Goal: Task Accomplishment & Management: Use online tool/utility

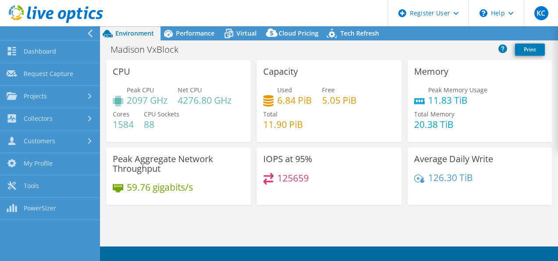
select select "USD"
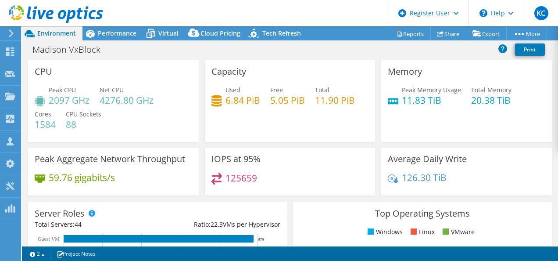
click at [12, 35] on use at bounding box center [11, 33] width 5 height 8
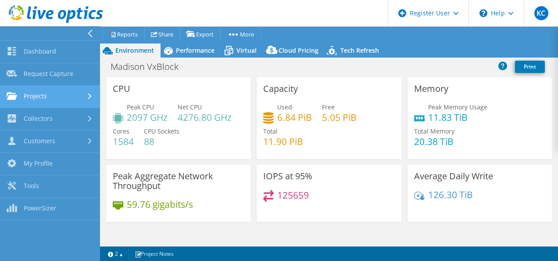
click at [55, 100] on link "Projects" at bounding box center [50, 97] width 100 height 22
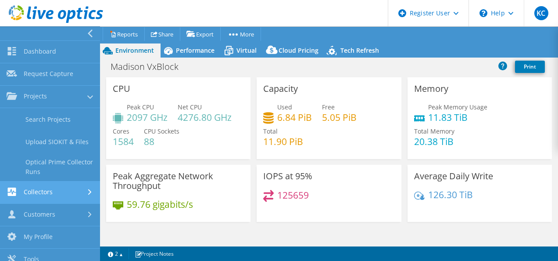
click at [66, 193] on link "Collectors" at bounding box center [50, 192] width 100 height 22
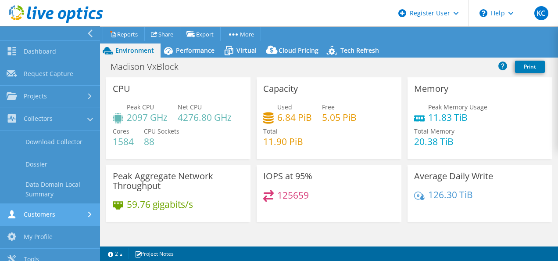
click at [66, 212] on link "Customers" at bounding box center [50, 215] width 100 height 22
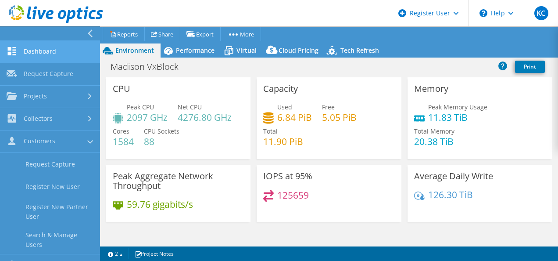
click at [53, 55] on link "Dashboard" at bounding box center [50, 52] width 100 height 22
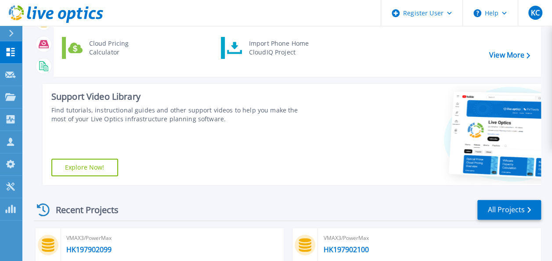
scroll to position [81, 0]
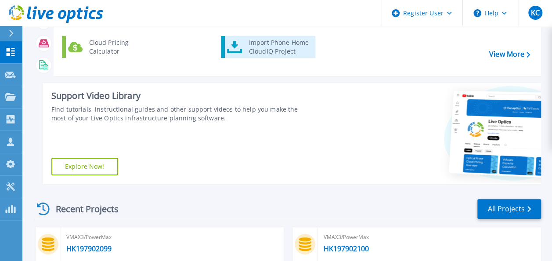
click at [286, 45] on div "Import Phone Home CloudIQ Project" at bounding box center [279, 47] width 68 height 18
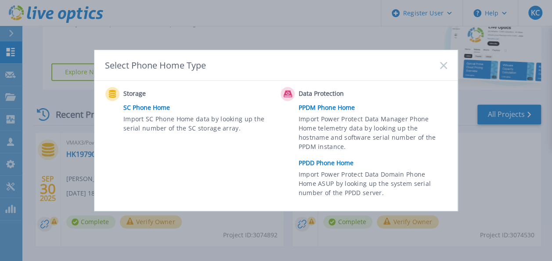
scroll to position [177, 0]
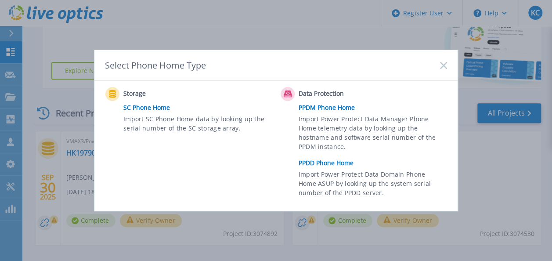
click at [320, 165] on link "PPDD Phone Home" at bounding box center [374, 162] width 153 height 13
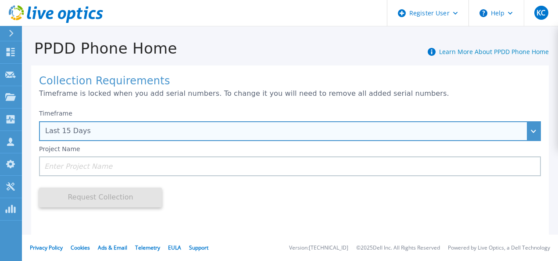
click at [396, 137] on div "Last 15 Days" at bounding box center [290, 131] width 502 height 20
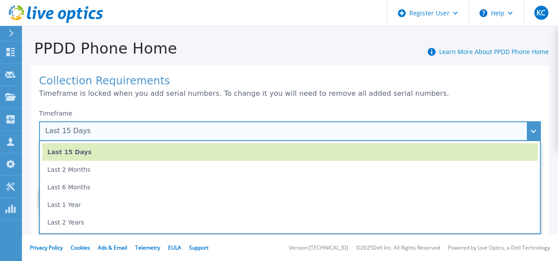
click at [396, 137] on div "Last 15 Days" at bounding box center [290, 131] width 502 height 20
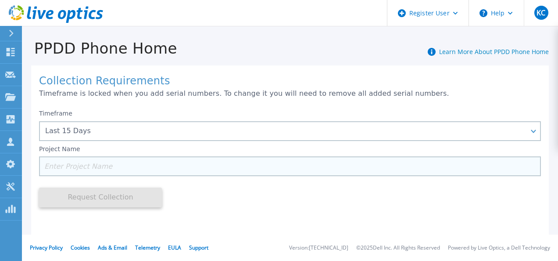
click at [320, 168] on input at bounding box center [290, 166] width 502 height 20
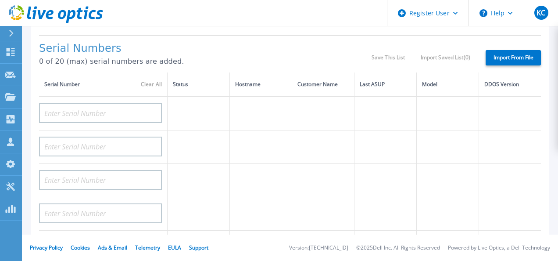
scroll to position [201, 0]
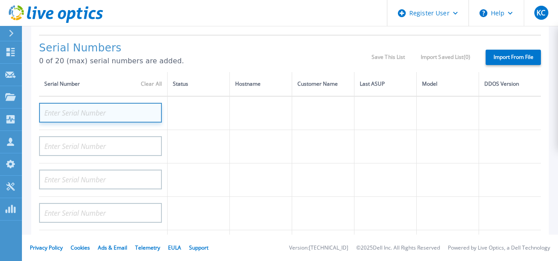
click at [127, 116] on input at bounding box center [100, 113] width 123 height 20
paste input "APM00213913117"
type input "APM00213913117"
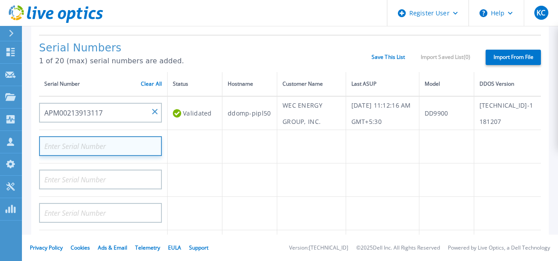
click at [84, 156] on input at bounding box center [100, 146] width 123 height 20
paste input "APM00213209197"
type input "APM00213209197"
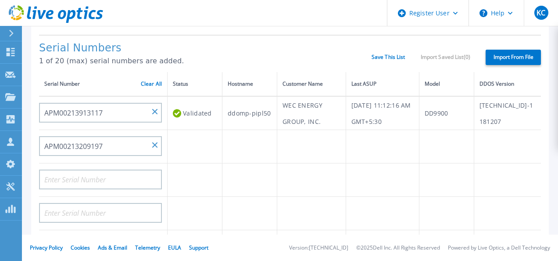
click at [217, 190] on td at bounding box center [195, 179] width 55 height 33
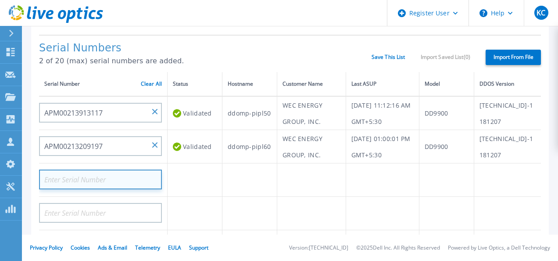
click at [118, 189] on input at bounding box center [100, 179] width 123 height 20
paste input "APM00214111680"
type input "APM00214111680"
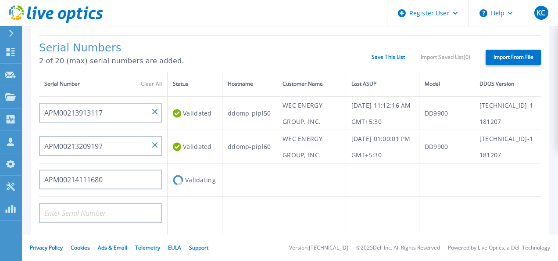
click at [212, 197] on td "Validating" at bounding box center [195, 179] width 55 height 33
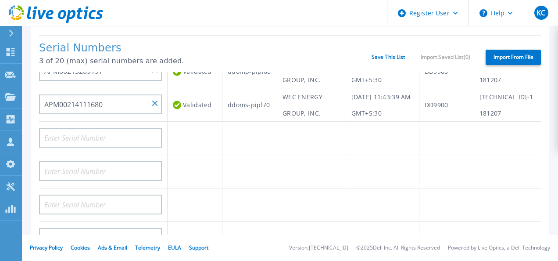
scroll to position [90, 0]
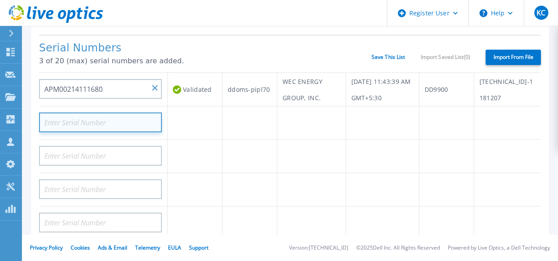
click at [120, 132] on input at bounding box center [100, 122] width 123 height 20
paste input "39DNMF3"
type input "39DNMF3"
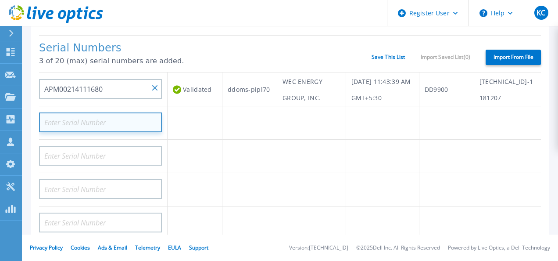
paste input "39DNMF3"
type input "39DNMF3"
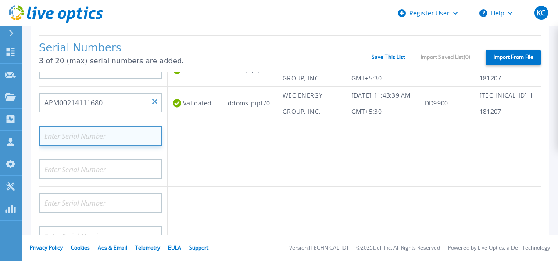
scroll to position [84, 0]
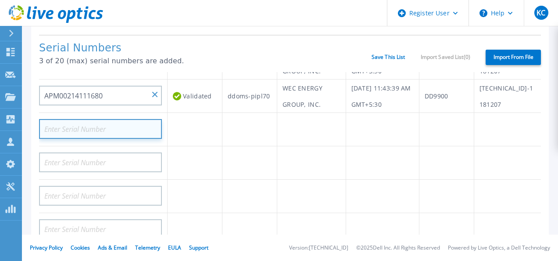
paste input "APM00214111683"
type input "APM00214111683"
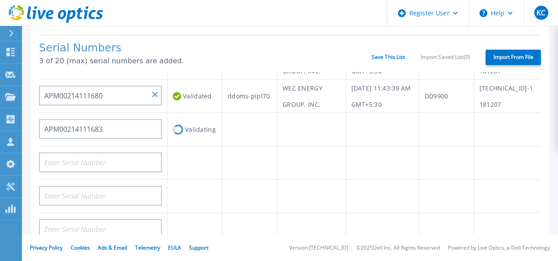
click at [208, 146] on td "Validating" at bounding box center [195, 129] width 55 height 33
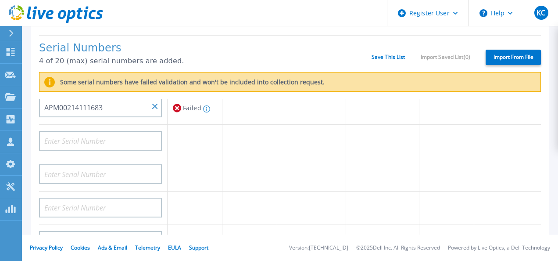
scroll to position [136, 0]
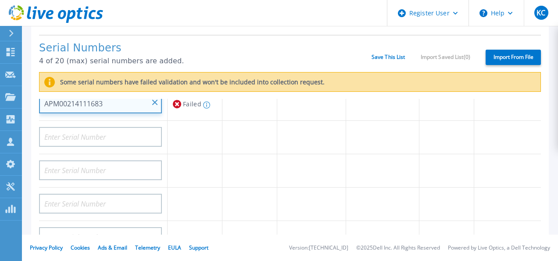
click at [82, 113] on input "APM00214111683" at bounding box center [100, 103] width 123 height 20
click at [88, 113] on input "APM00214111683" at bounding box center [100, 103] width 123 height 20
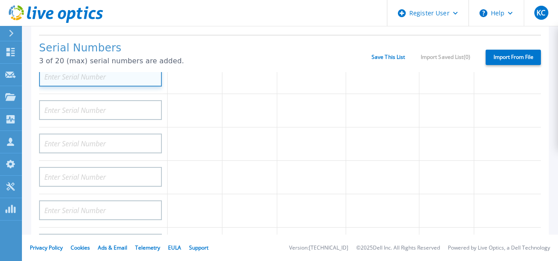
click at [101, 86] on input at bounding box center [100, 77] width 123 height 20
paste input "APM00213209197"
type input "APM00213209197"
paste input "APM00213209201"
type input "APM00213209201"
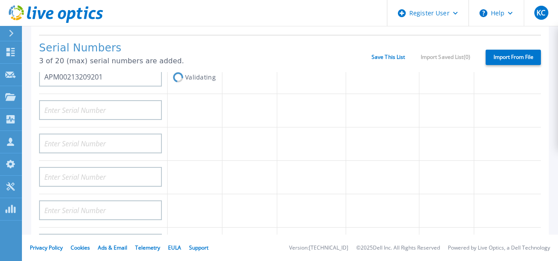
click at [197, 94] on td "Validating" at bounding box center [195, 77] width 55 height 33
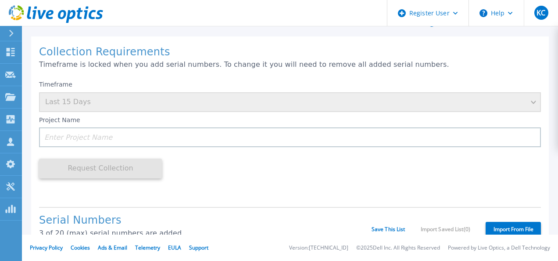
scroll to position [10, 0]
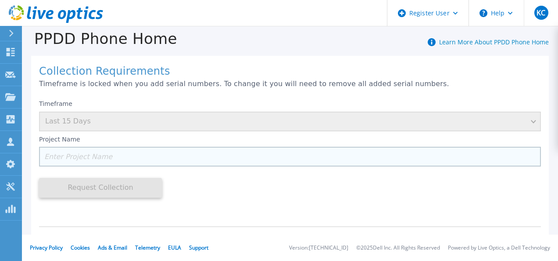
click at [146, 161] on input at bounding box center [290, 157] width 502 height 20
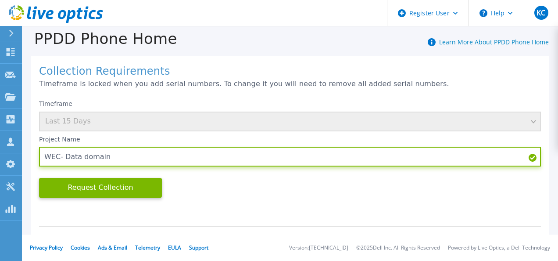
type input "WEC- Data domain"
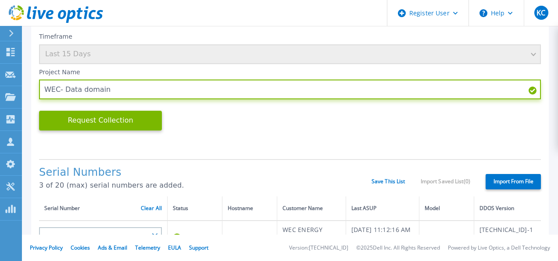
scroll to position [77, 0]
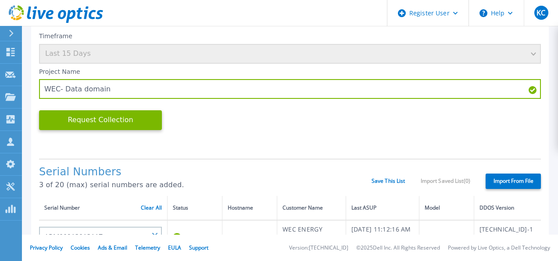
click at [318, 132] on div "Timeframe Last 15 Days Project Name WEC- Data domain Request Collection This mi…" at bounding box center [290, 90] width 502 height 124
click at [378, 179] on link "Save This List" at bounding box center [389, 181] width 34 height 6
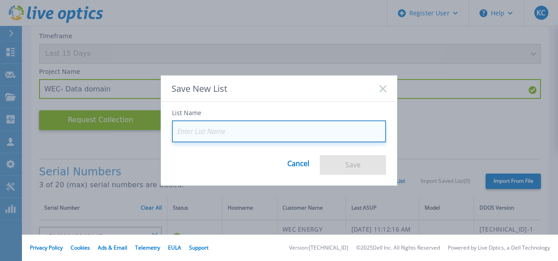
click at [216, 134] on input at bounding box center [279, 131] width 214 height 22
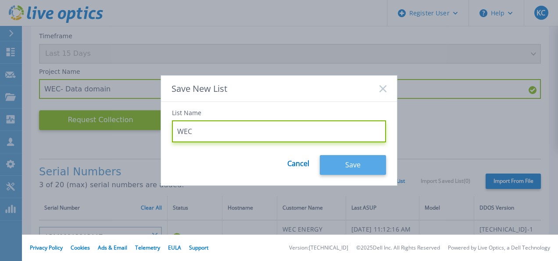
type input "WEC"
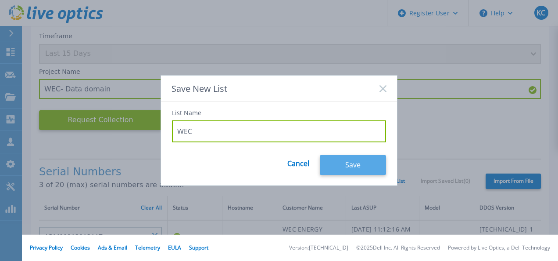
click at [343, 161] on button "Save" at bounding box center [353, 165] width 66 height 20
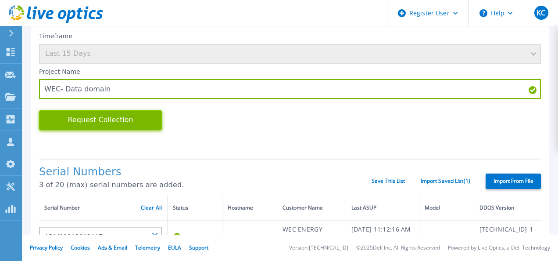
click at [141, 126] on button "Request Collection" at bounding box center [100, 120] width 123 height 20
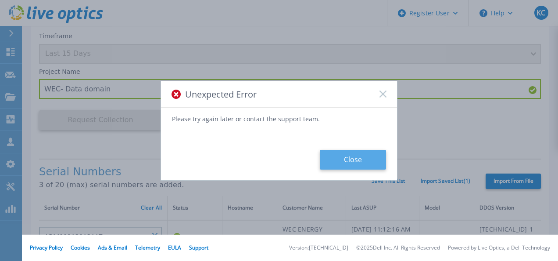
click at [342, 157] on button "Close" at bounding box center [353, 160] width 66 height 20
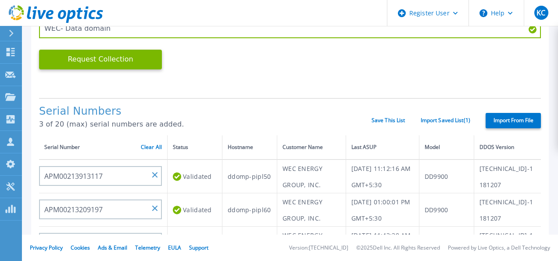
scroll to position [137, 0]
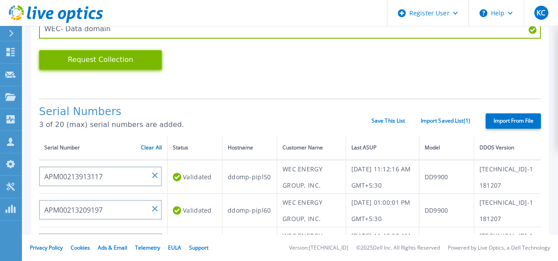
click at [130, 63] on button "Request Collection" at bounding box center [100, 60] width 123 height 20
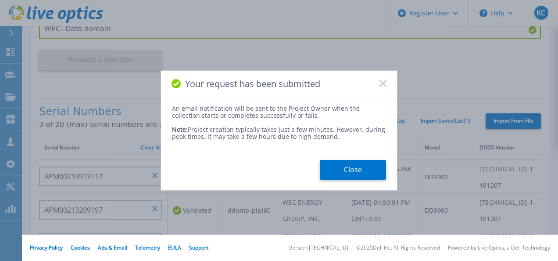
click at [214, 105] on div "An email notification will be sent to the Project Owner when the collection sta…" at bounding box center [279, 112] width 214 height 14
click at [356, 164] on button "Close" at bounding box center [353, 170] width 66 height 20
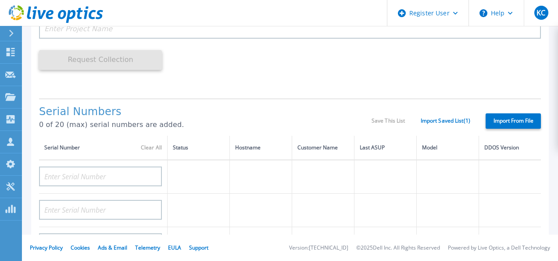
scroll to position [0, 0]
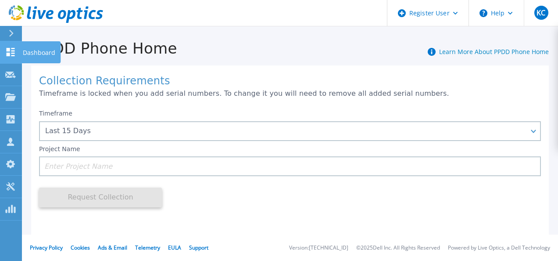
click at [6, 56] on icon at bounding box center [10, 52] width 11 height 8
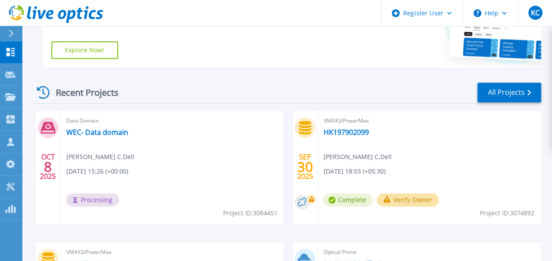
scroll to position [198, 0]
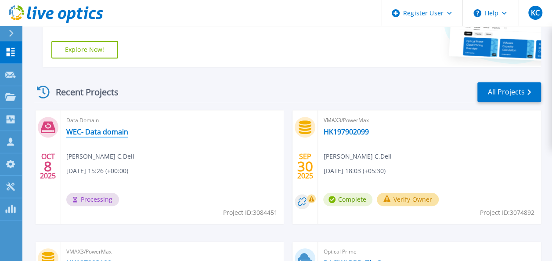
click at [120, 128] on link "WEC- Data domain" at bounding box center [97, 131] width 62 height 9
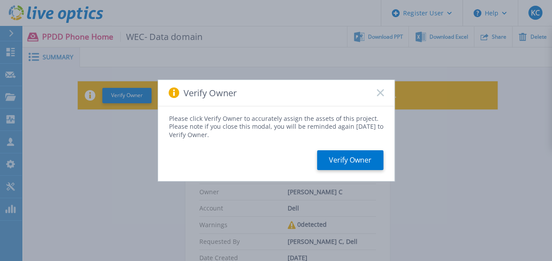
click at [381, 96] on icon at bounding box center [380, 92] width 7 height 7
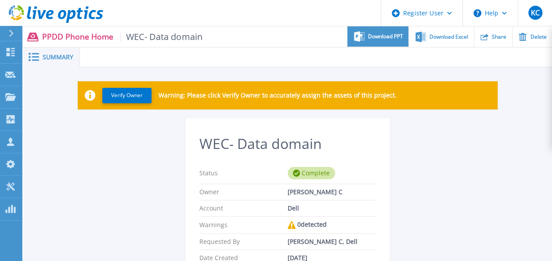
click at [377, 30] on div "Download PPT" at bounding box center [377, 36] width 61 height 21
